Goal: Check status: Check status

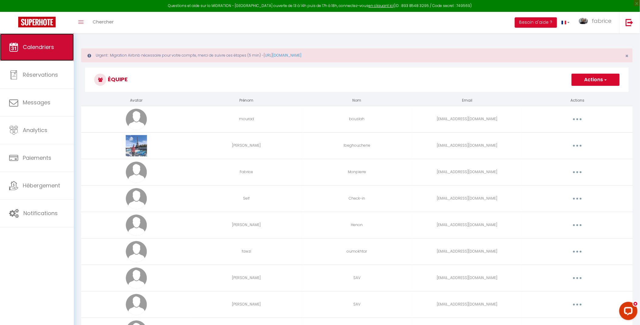
click at [57, 44] on link "Calendriers" at bounding box center [37, 46] width 74 height 27
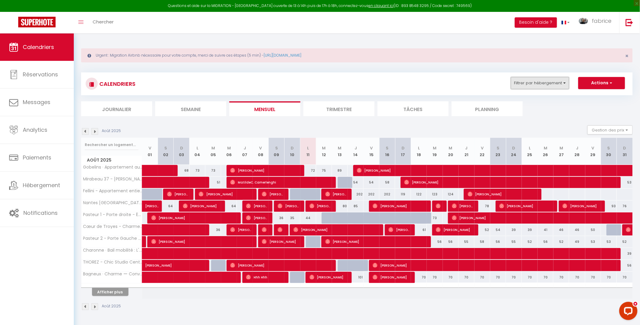
click at [522, 84] on button "Filtrer par hébergement" at bounding box center [540, 83] width 58 height 12
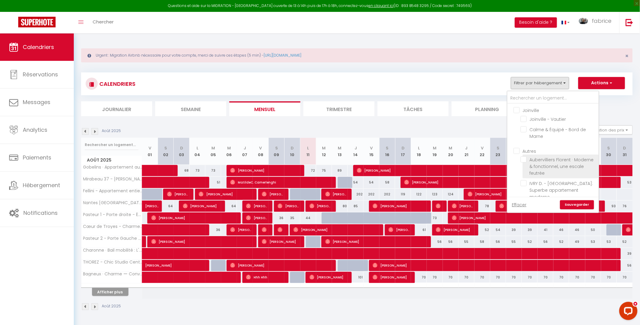
click at [524, 157] on input "Aubervilliers Florent · Moderne & fonctionnel, une escale feutrée" at bounding box center [559, 159] width 76 height 6
checkbox input "true"
checkbox input "false"
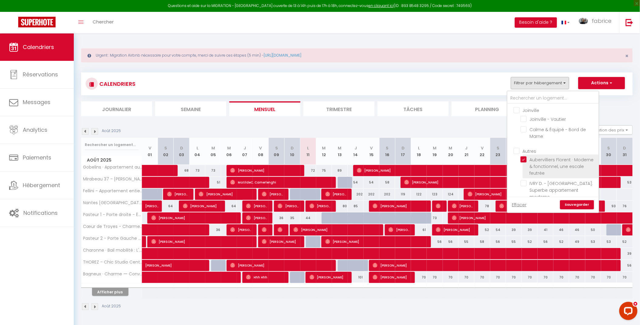
checkbox input "false"
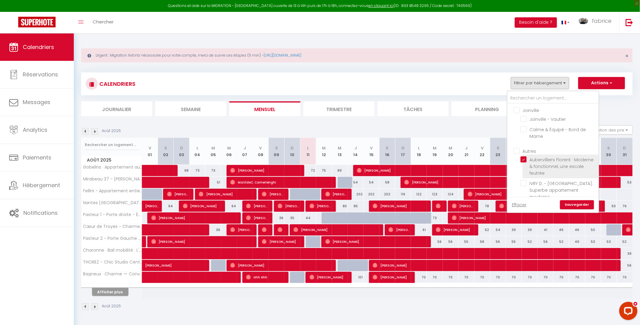
checkbox input "false"
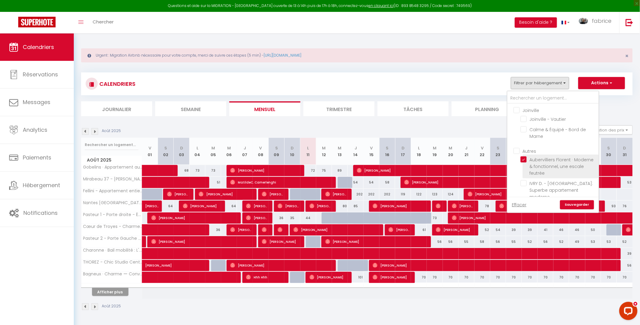
checkbox input "false"
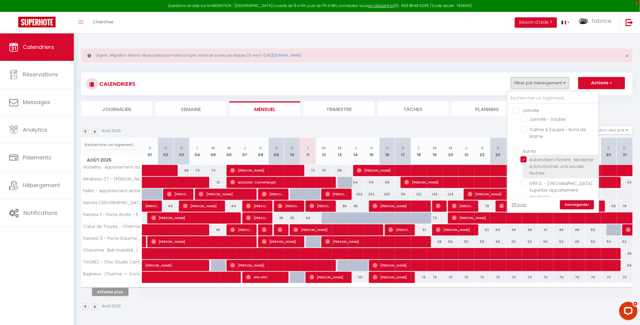
checkbox input "false"
click at [577, 205] on link "Sauvegarder" at bounding box center [578, 204] width 34 height 9
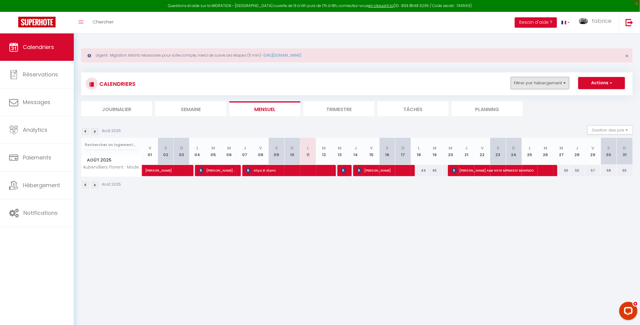
click at [543, 80] on button "Filtrer par hébergement" at bounding box center [540, 83] width 58 height 12
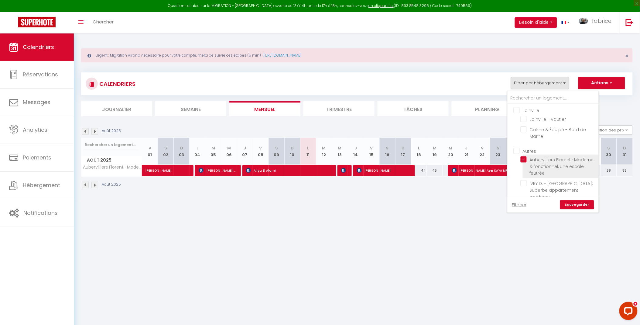
click at [526, 159] on input "Aubervilliers Florent · Moderne & fonctionnel, une escale feutrée" at bounding box center [559, 159] width 76 height 6
checkbox input "false"
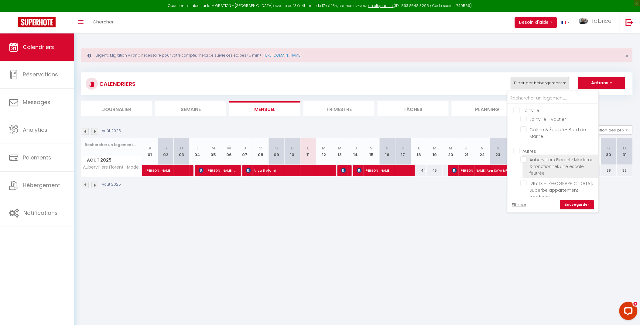
checkbox input "false"
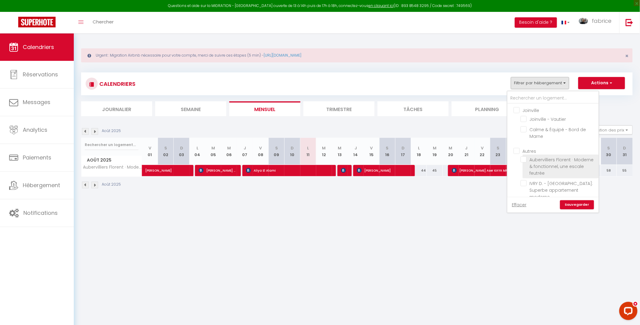
checkbox input "false"
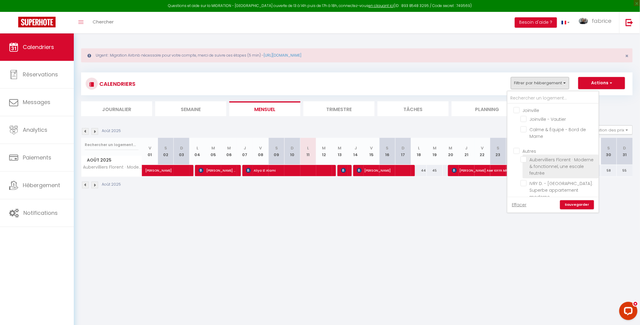
checkbox input "false"
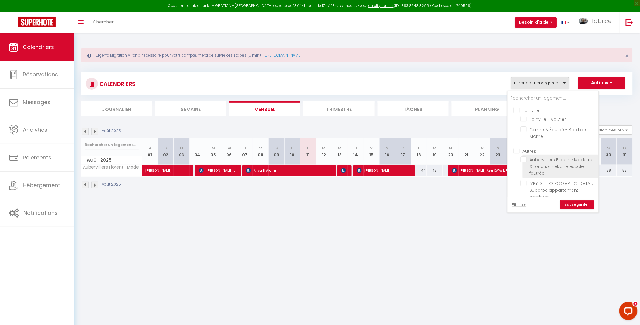
checkbox input "false"
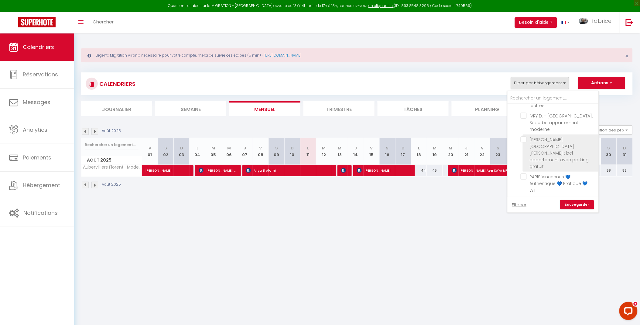
scroll to position [101, 0]
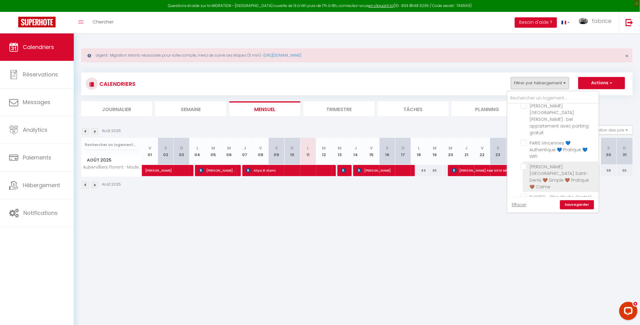
click at [525, 163] on input "[PERSON_NAME][GEOGRAPHIC_DATA] Saint-Denis 🤎 Simple 🤎 Pratique 🤎 Calme" at bounding box center [559, 166] width 76 height 6
checkbox input "true"
checkbox input "false"
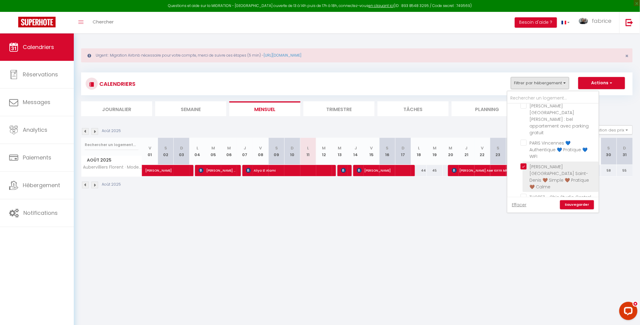
checkbox input "false"
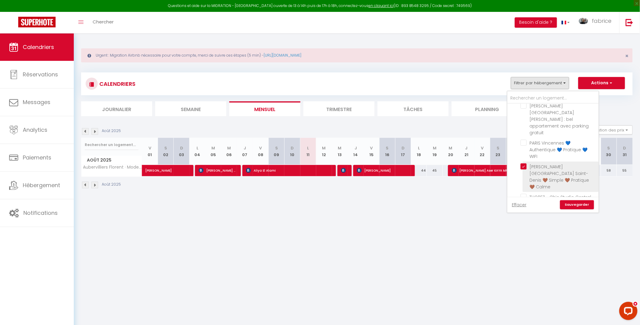
checkbox input "false"
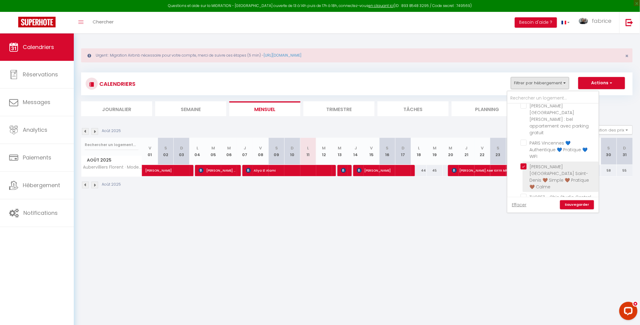
checkbox input "false"
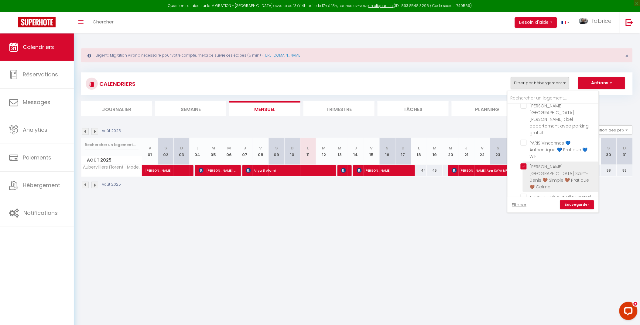
checkbox input "false"
click at [569, 202] on link "Sauvegarder" at bounding box center [578, 204] width 34 height 9
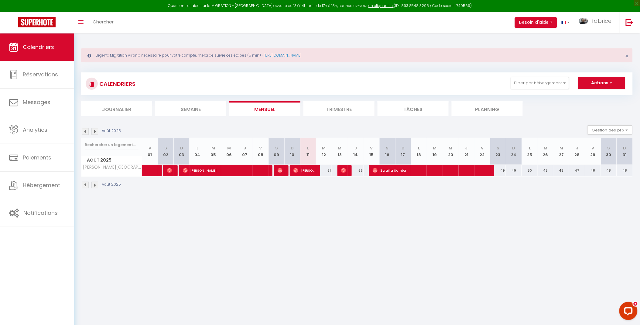
click at [341, 111] on li "Trimestre" at bounding box center [339, 108] width 71 height 15
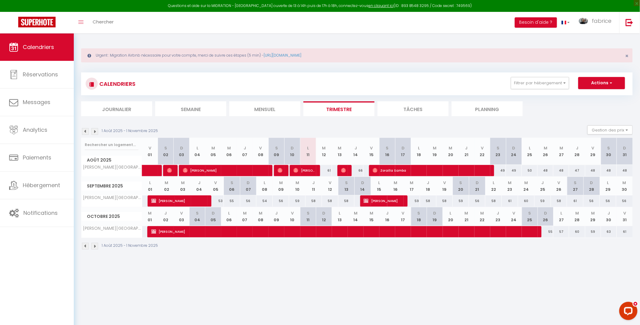
click at [96, 133] on img at bounding box center [94, 131] width 7 height 7
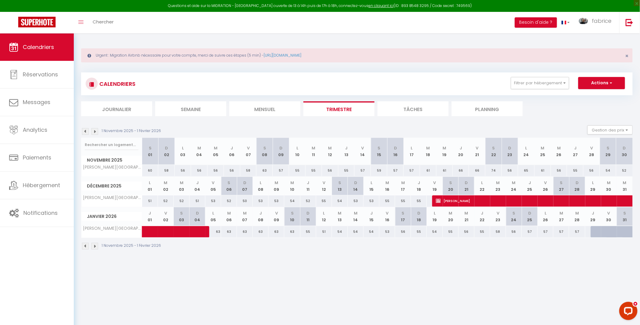
click at [87, 132] on img at bounding box center [85, 131] width 7 height 7
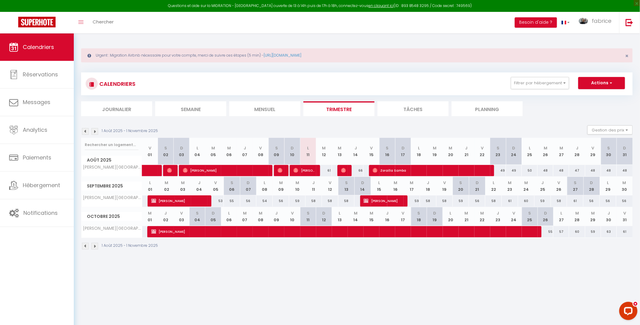
click at [95, 133] on img at bounding box center [94, 131] width 7 height 7
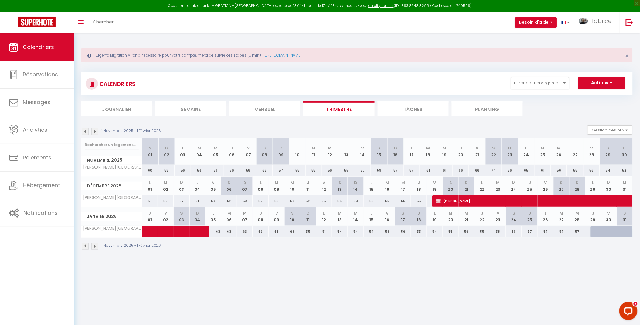
click at [86, 133] on img at bounding box center [85, 131] width 7 height 7
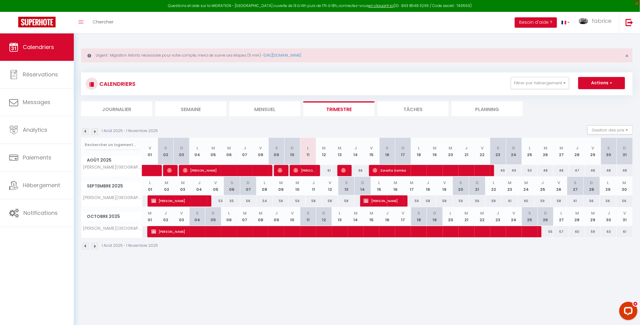
click at [95, 132] on img at bounding box center [94, 131] width 7 height 7
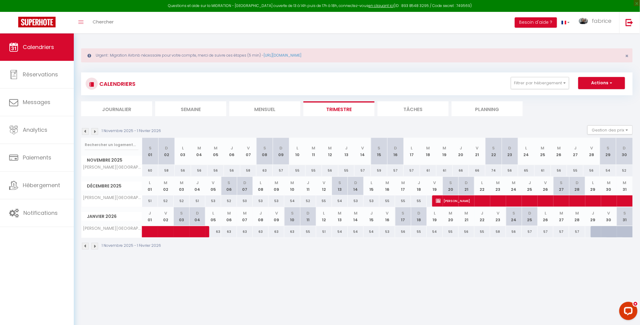
click at [83, 131] on img at bounding box center [85, 131] width 7 height 7
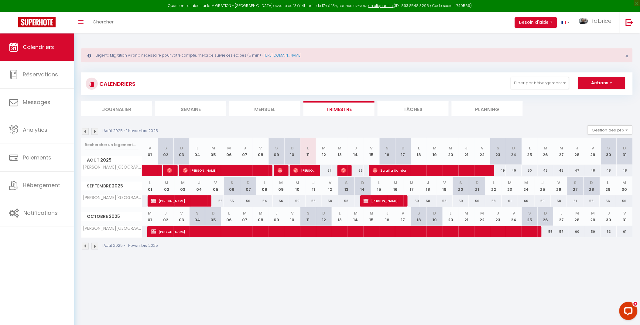
click at [96, 131] on img at bounding box center [94, 131] width 7 height 7
